Goal: Task Accomplishment & Management: Complete application form

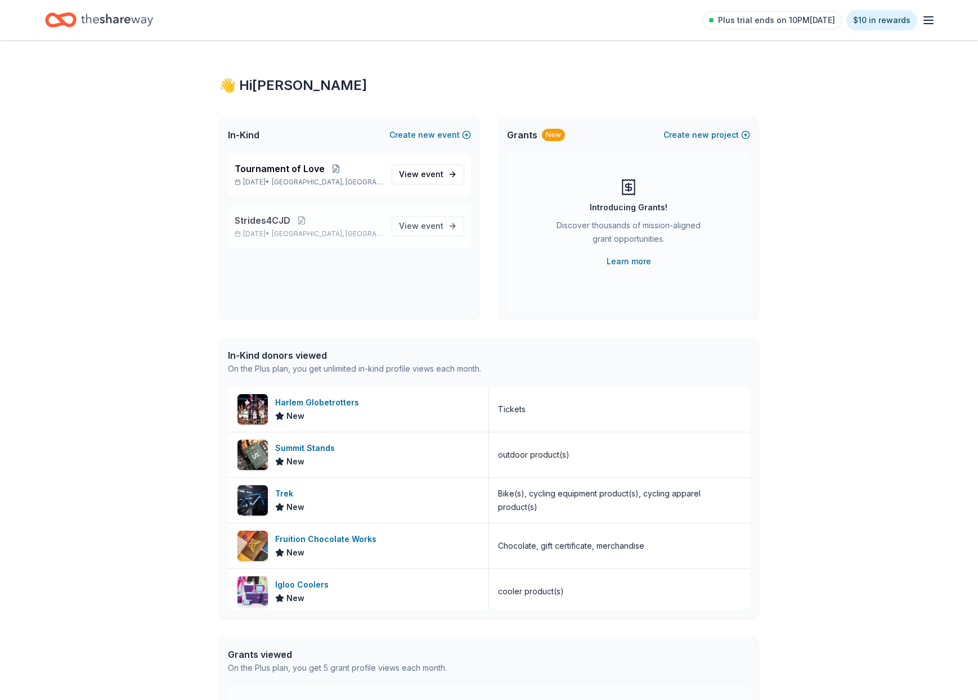
scroll to position [4, 0]
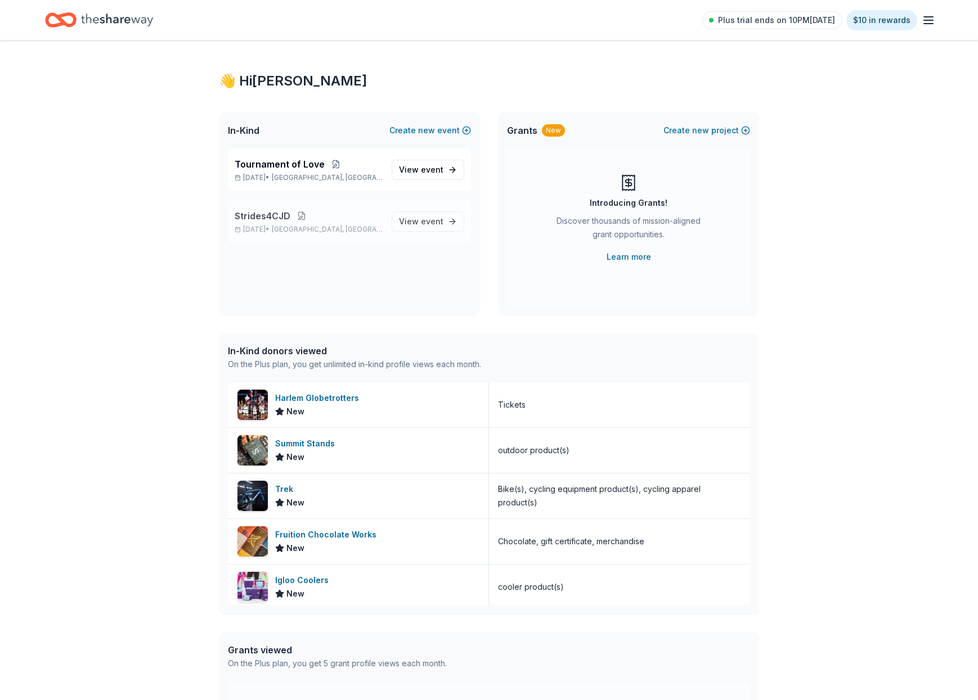
click at [297, 219] on button at bounding box center [301, 215] width 22 height 9
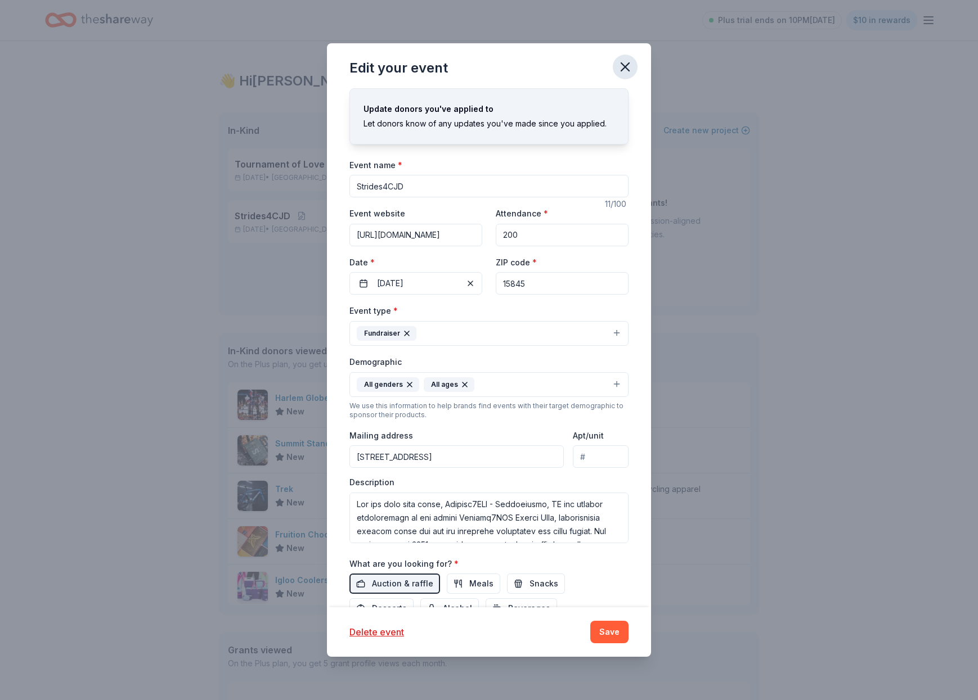
click at [626, 61] on icon "button" at bounding box center [625, 67] width 16 height 16
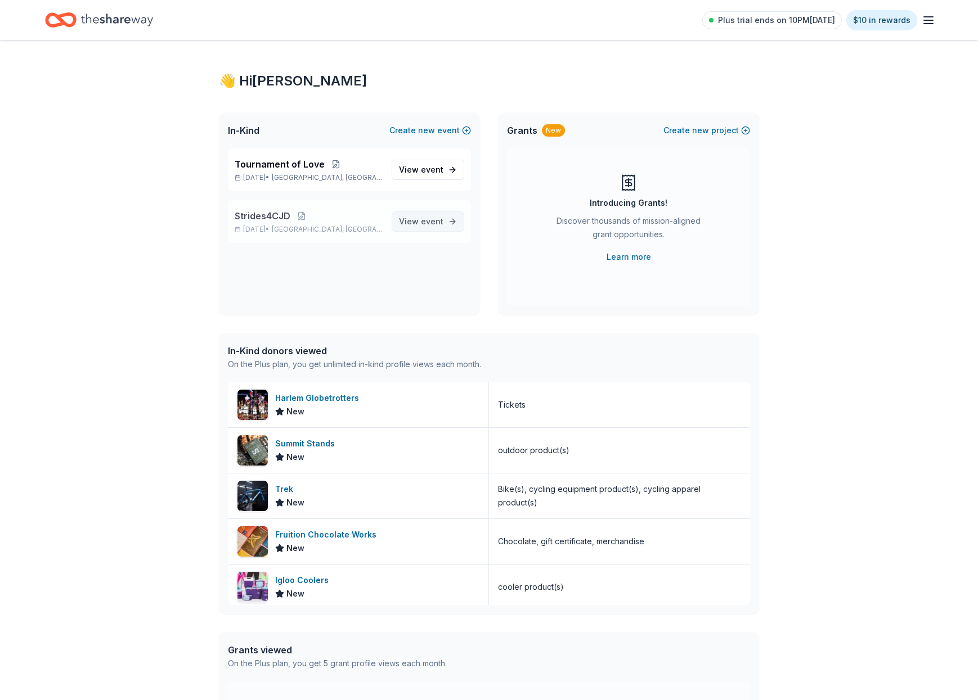
click at [426, 222] on span "event" at bounding box center [432, 222] width 22 height 10
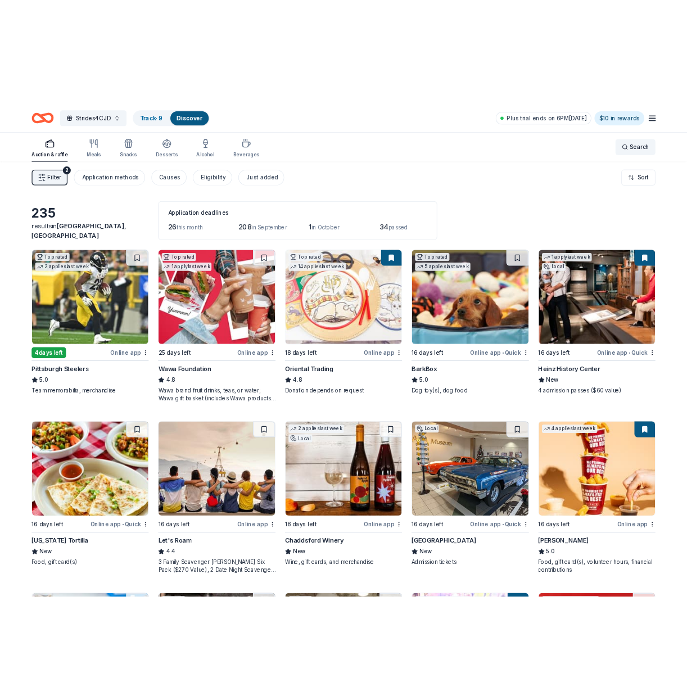
scroll to position [-1, 1]
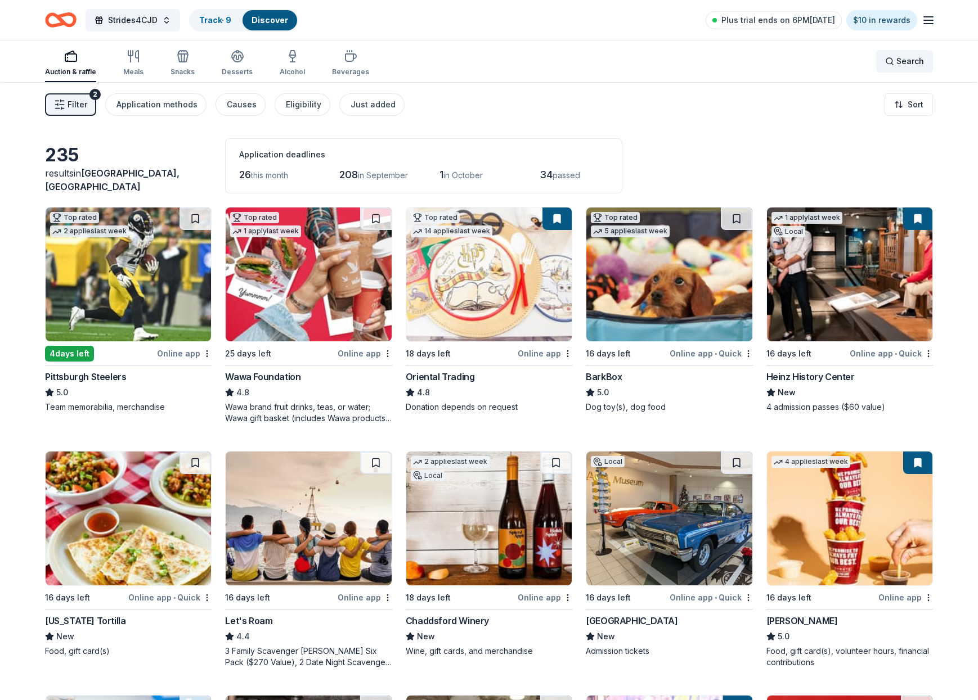
click at [888, 61] on div "Search" at bounding box center [904, 61] width 39 height 13
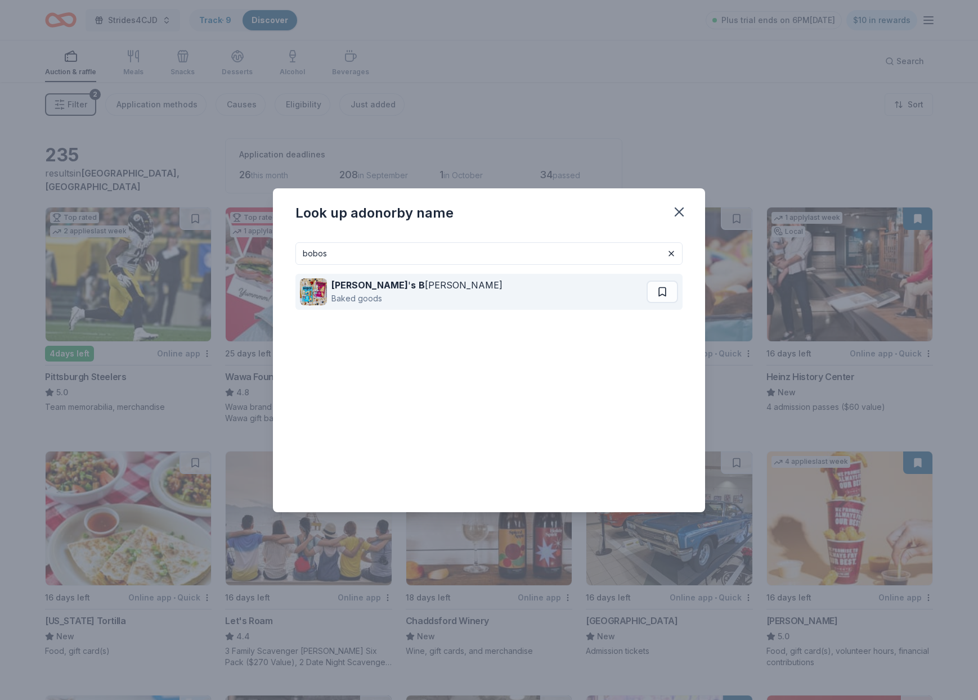
type input "bobos"
click at [355, 286] on div "Bobo ' s B akery" at bounding box center [416, 284] width 171 height 13
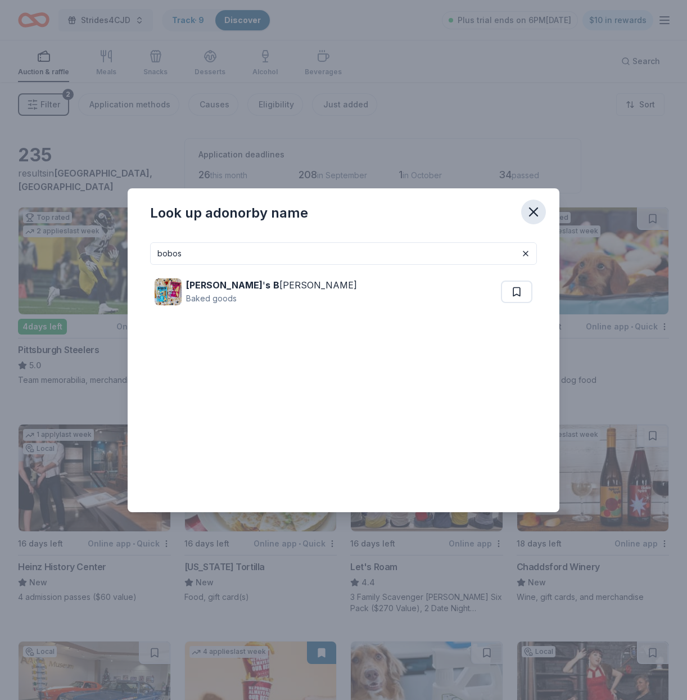
click at [535, 210] on icon "button" at bounding box center [534, 212] width 8 height 8
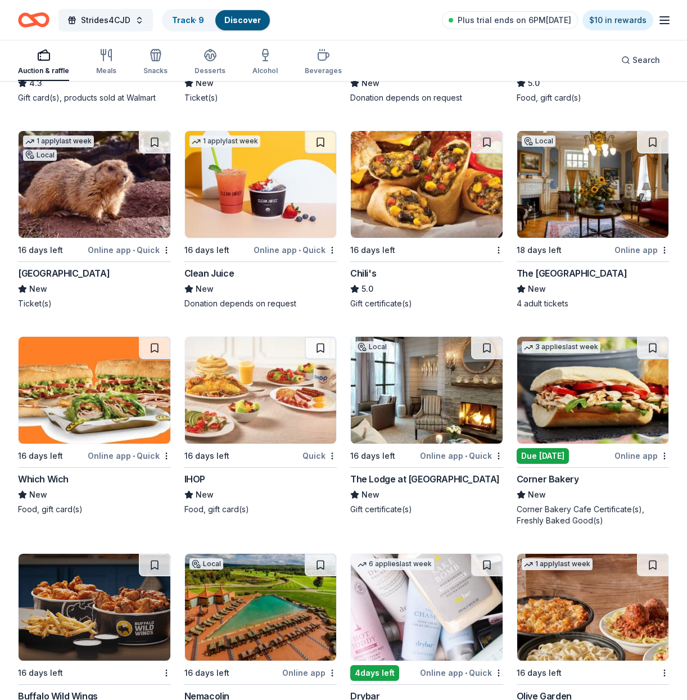
scroll to position [7134, 0]
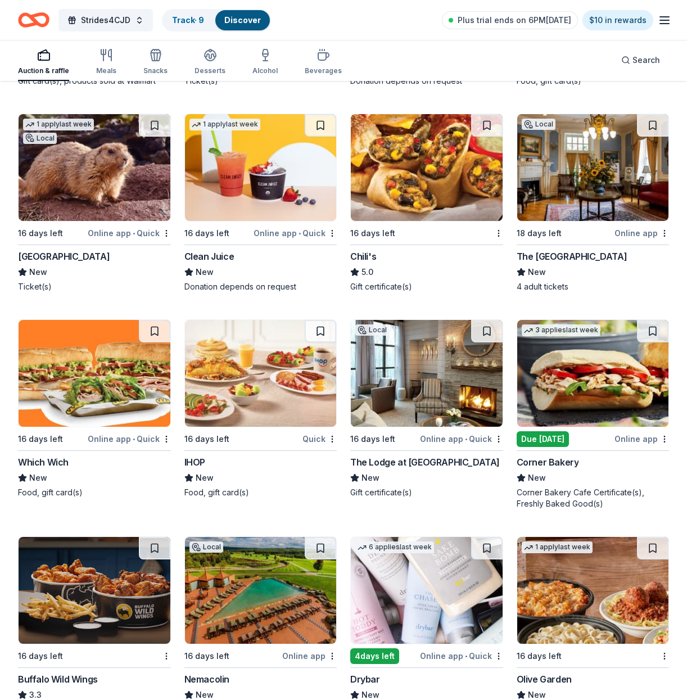
click at [406, 200] on img at bounding box center [427, 167] width 152 height 107
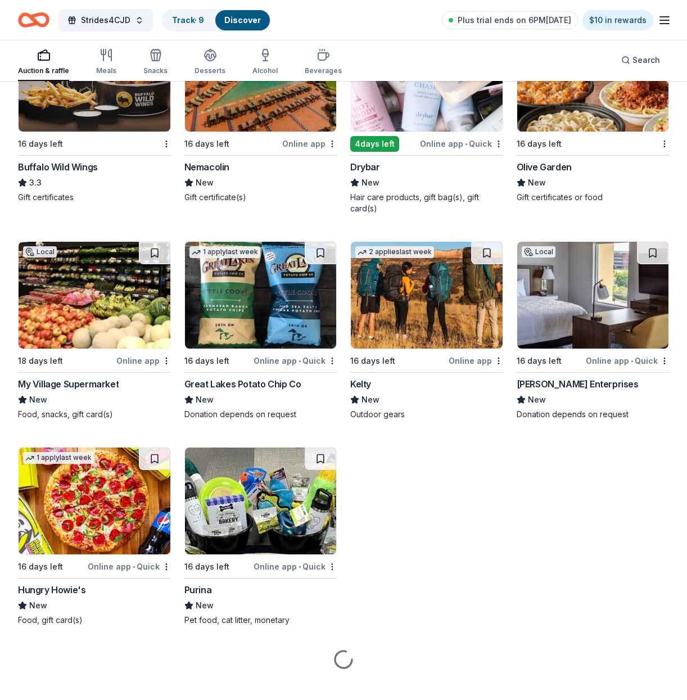
scroll to position [7647, 0]
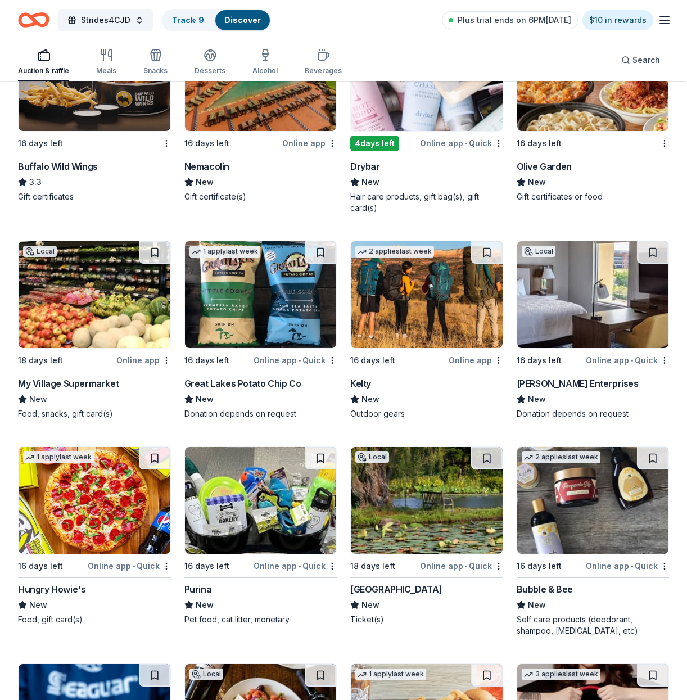
click at [593, 299] on img at bounding box center [593, 294] width 152 height 107
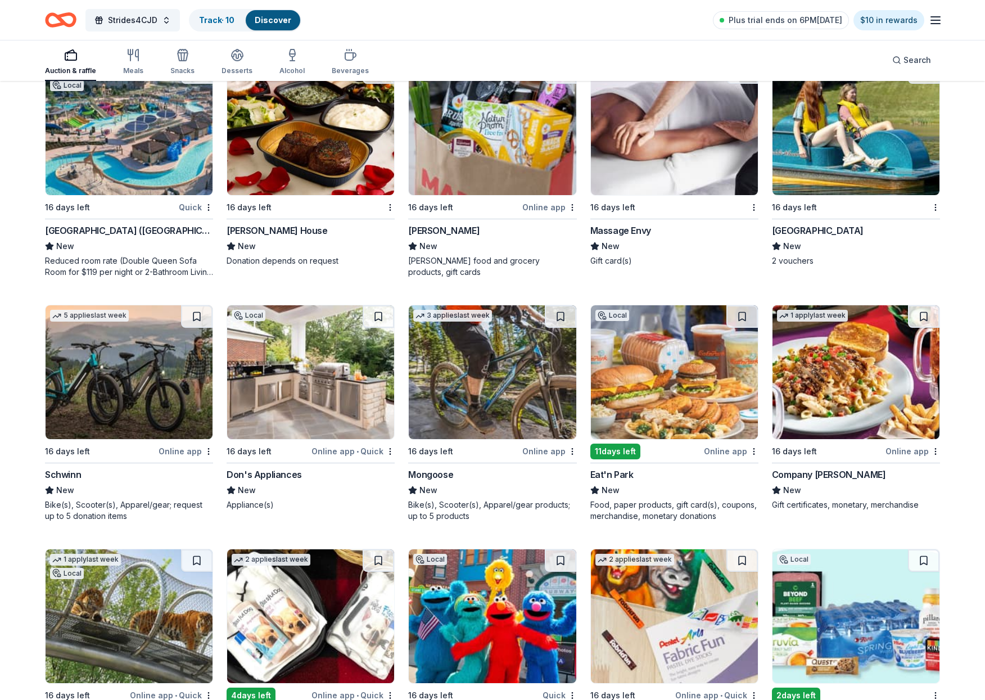
scroll to position [8058, 0]
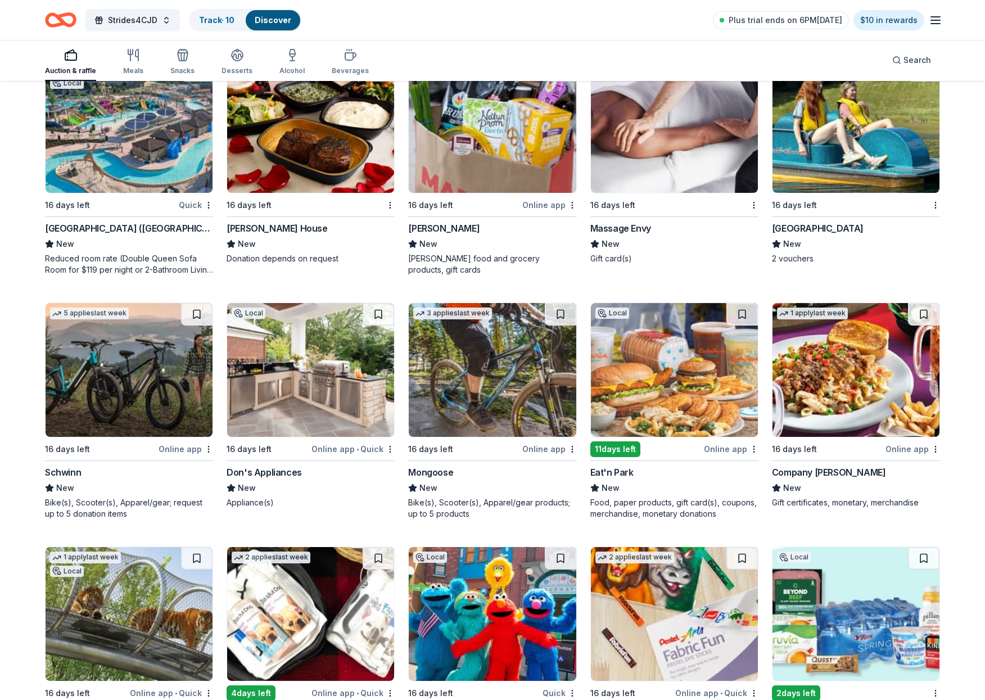
click at [692, 368] on img at bounding box center [674, 370] width 167 height 134
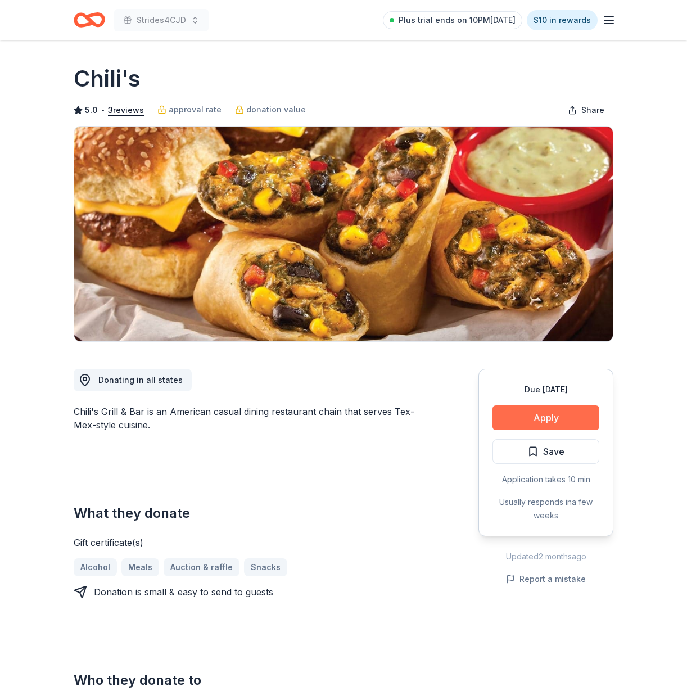
click at [540, 415] on button "Apply" at bounding box center [546, 418] width 107 height 25
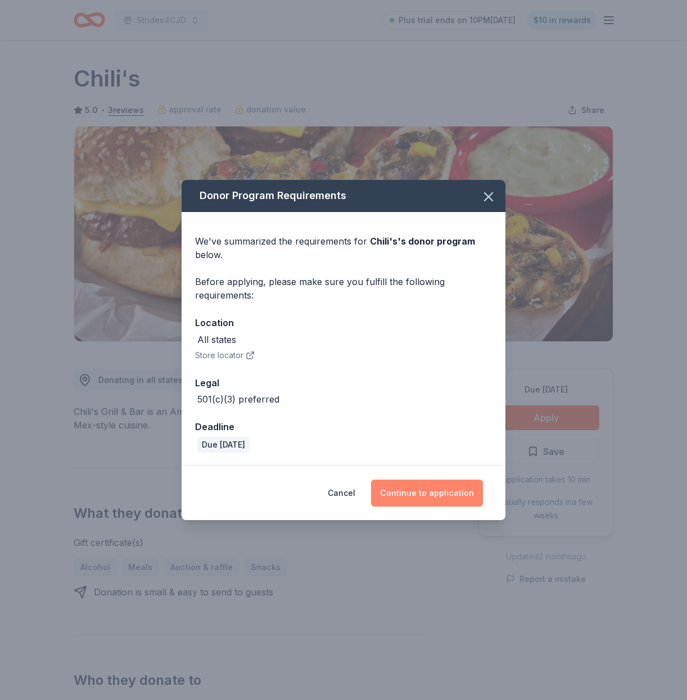
click at [431, 496] on button "Continue to application" at bounding box center [427, 493] width 112 height 27
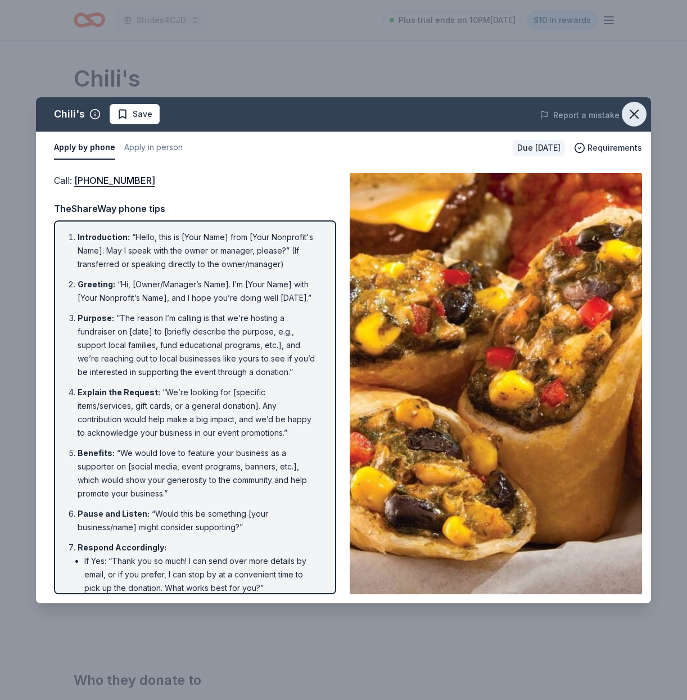
click at [637, 112] on icon "button" at bounding box center [635, 114] width 8 height 8
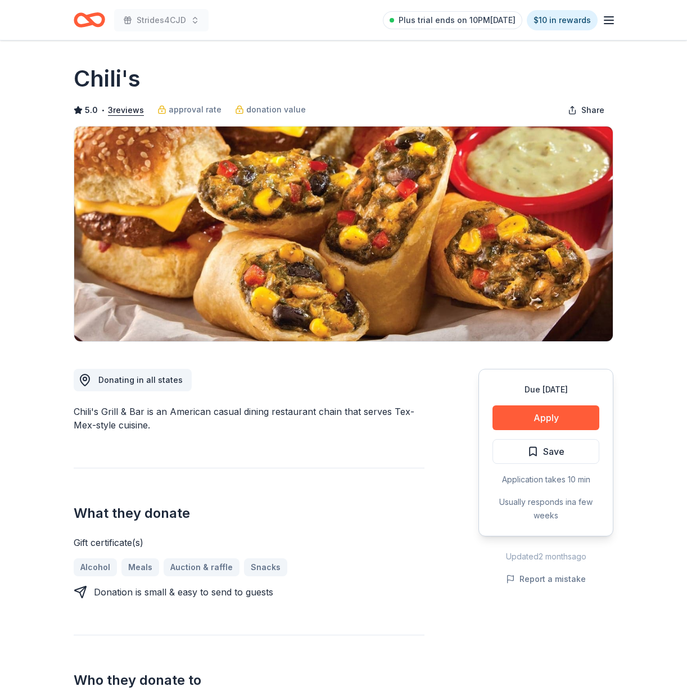
scroll to position [3, 0]
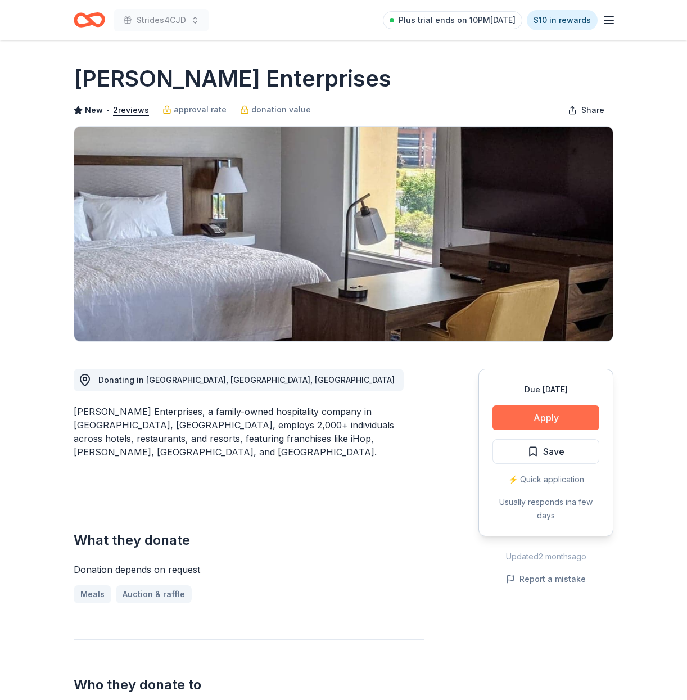
click at [538, 412] on button "Apply" at bounding box center [546, 418] width 107 height 25
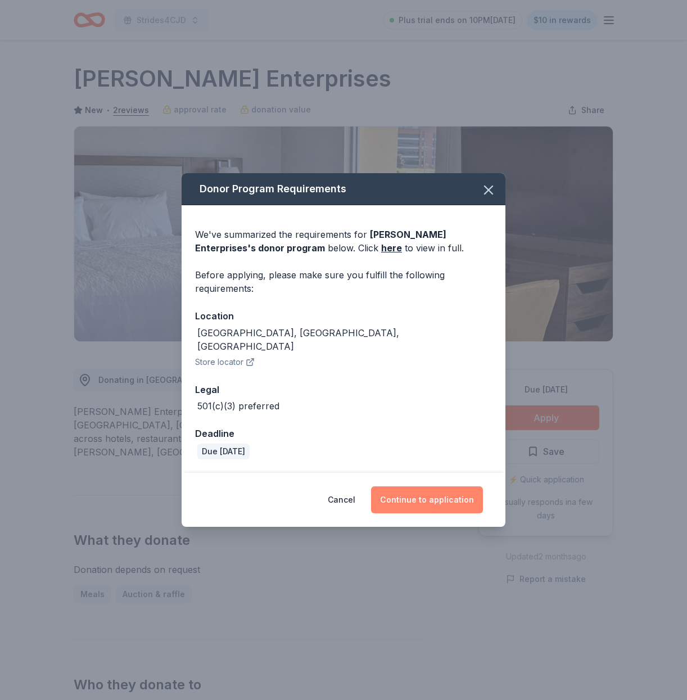
click at [434, 492] on button "Continue to application" at bounding box center [427, 500] width 112 height 27
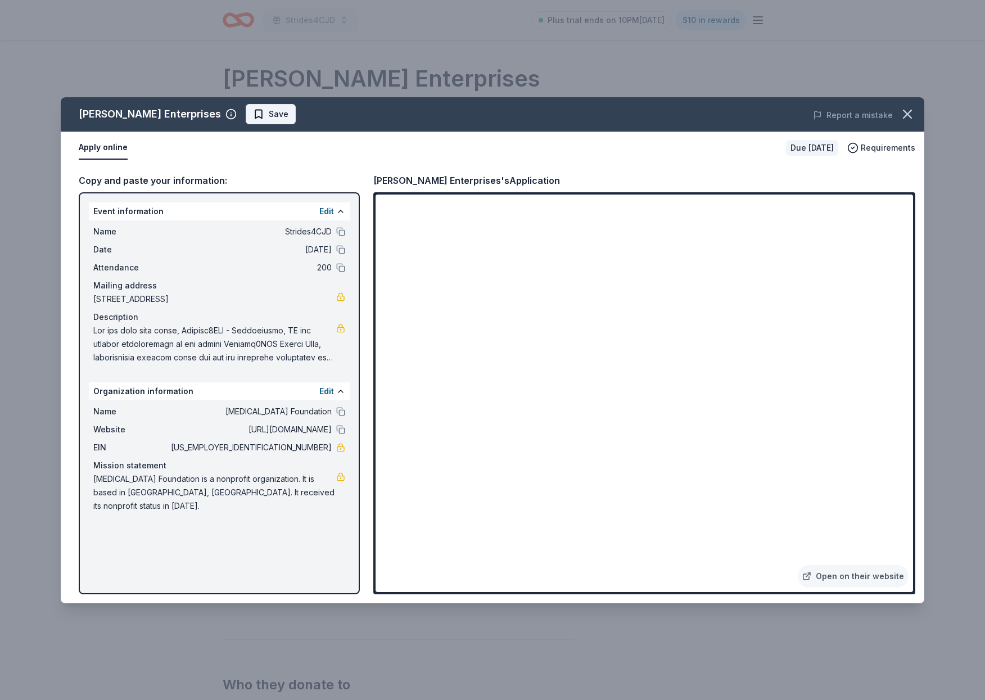
click at [253, 110] on span "Save" at bounding box center [270, 113] width 35 height 13
click at [687, 112] on icon "button" at bounding box center [908, 114] width 8 height 8
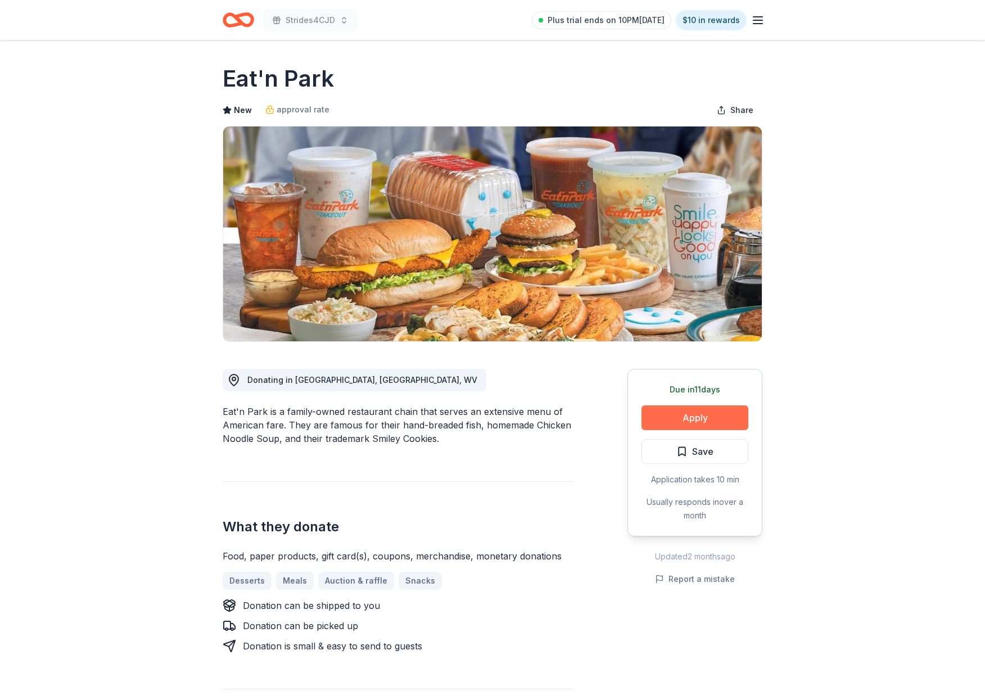
click at [695, 415] on button "Apply" at bounding box center [695, 418] width 107 height 25
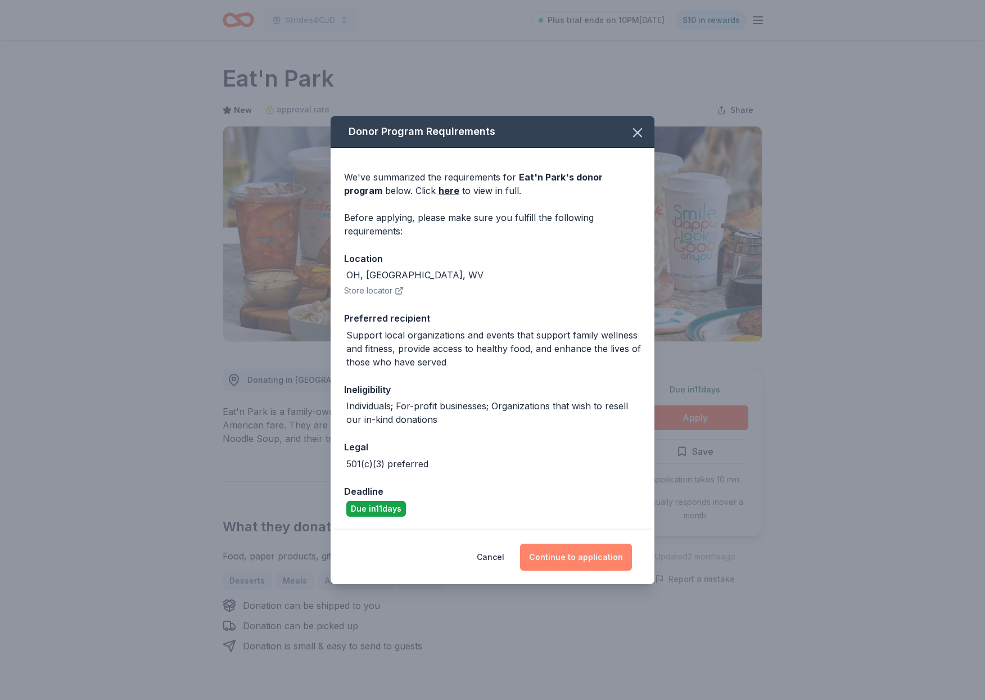
click at [583, 552] on button "Continue to application" at bounding box center [576, 557] width 112 height 27
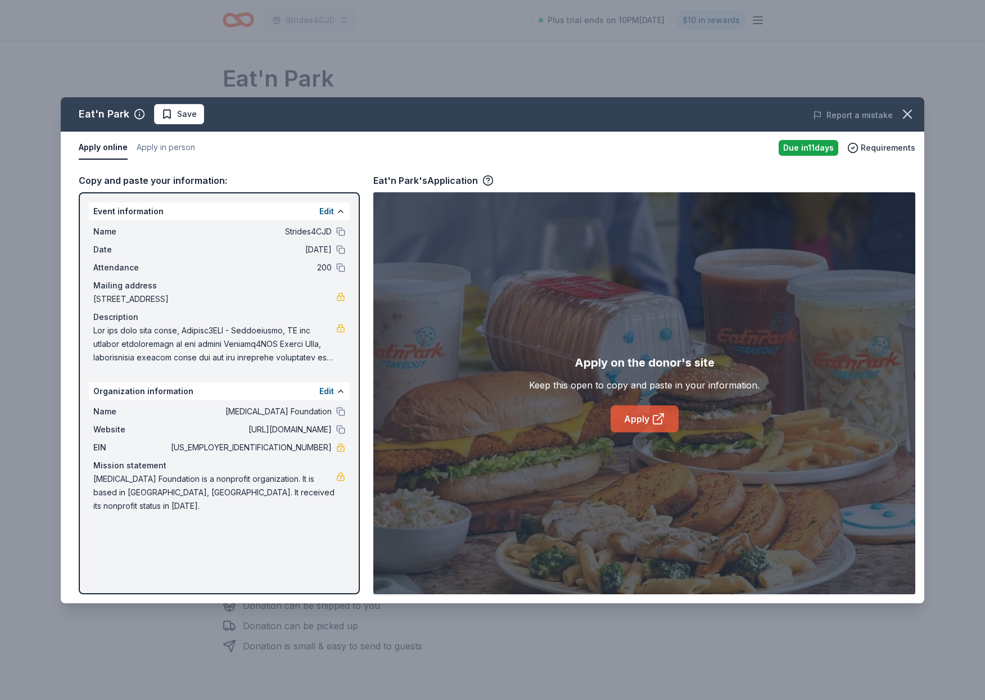
click at [636, 421] on link "Apply" at bounding box center [645, 419] width 68 height 27
